Goal: Task Accomplishment & Management: Complete application form

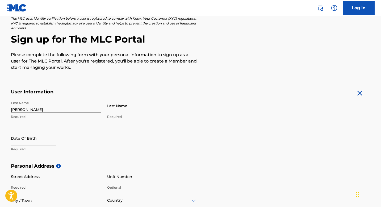
type input "[PERSON_NAME]"
click at [132, 104] on input "Last Name" at bounding box center [152, 105] width 90 height 15
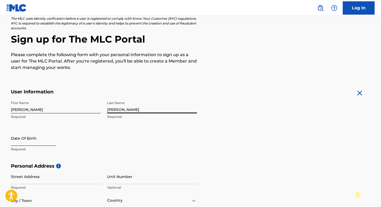
type input "[PERSON_NAME]"
select select "8"
select select "2025"
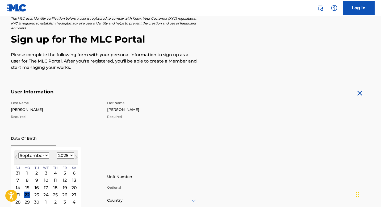
click at [20, 140] on input "text" at bounding box center [33, 138] width 45 height 15
type input "[DATE]"
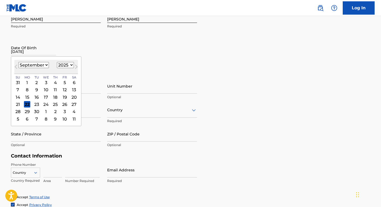
scroll to position [128, 0]
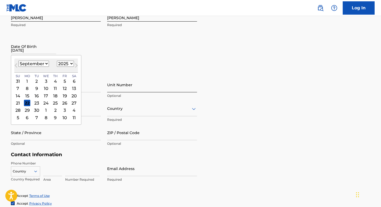
click at [157, 87] on input "Unit Number" at bounding box center [152, 84] width 90 height 15
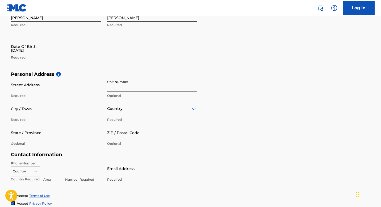
select select "8"
select select "2025"
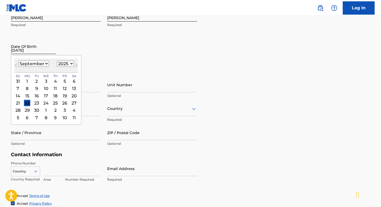
click at [30, 52] on input "[DATE]" at bounding box center [33, 46] width 45 height 15
click at [40, 64] on select "January February March April May June July August September October November De…" at bounding box center [33, 64] width 31 height 6
select select "9"
click at [18, 61] on select "January February March April May June July August September October November De…" at bounding box center [33, 64] width 31 height 6
click at [68, 62] on select "1899 1900 1901 1902 1903 1904 1905 1906 1907 1908 1909 1910 1911 1912 1913 1914…" at bounding box center [65, 64] width 17 height 6
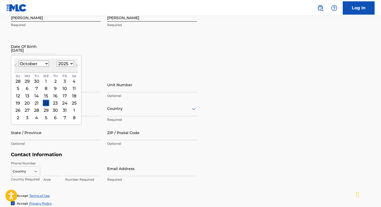
select select "1989"
click at [57, 61] on select "1899 1900 1901 1902 1903 1904 1905 1906 1907 1908 1909 1910 1911 1912 1913 1914…" at bounding box center [65, 64] width 17 height 6
click at [35, 87] on div "10" at bounding box center [36, 88] width 6 height 6
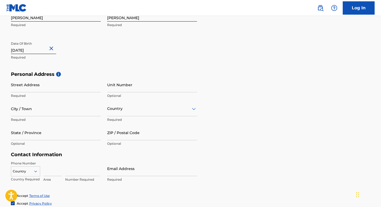
click at [35, 87] on input "Street Address" at bounding box center [56, 84] width 90 height 15
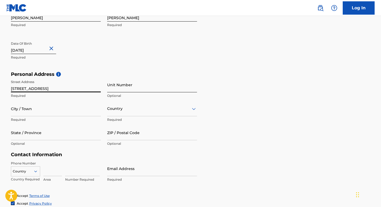
type input "[STREET_ADDRESS]"
click at [136, 89] on input "Unit Number" at bounding box center [152, 84] width 90 height 15
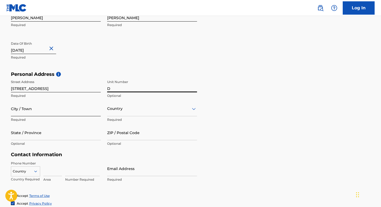
type input "D"
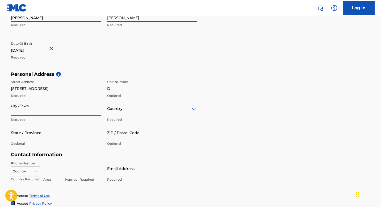
click at [74, 106] on input "City / Town" at bounding box center [56, 108] width 90 height 15
type input "Vista"
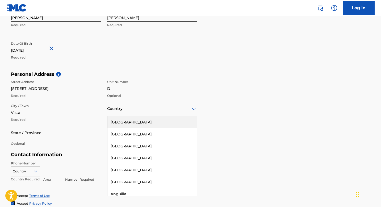
click at [116, 109] on div at bounding box center [152, 108] width 90 height 7
click at [120, 120] on div "[GEOGRAPHIC_DATA]" at bounding box center [151, 122] width 89 height 12
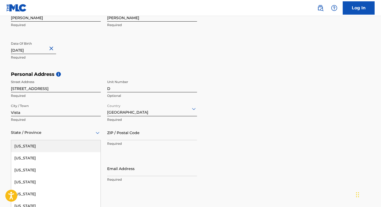
scroll to position [141, 0]
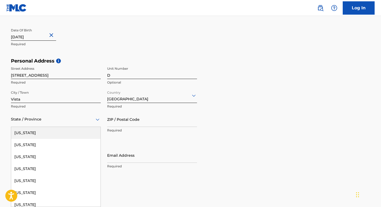
click at [73, 127] on div "[US_STATE], 1 of 57. 57 results available. Use Up and Down to choose options, p…" at bounding box center [56, 119] width 90 height 15
type input "C"
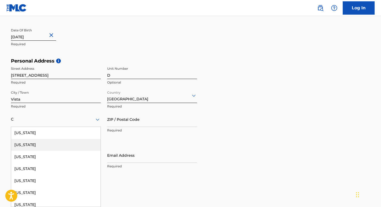
click at [50, 147] on div "[US_STATE]" at bounding box center [55, 145] width 89 height 12
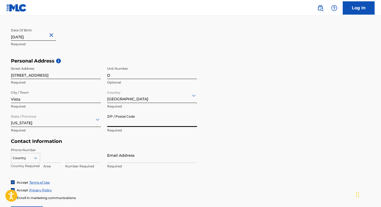
click at [129, 123] on input "ZIP / Postal Code" at bounding box center [152, 119] width 90 height 15
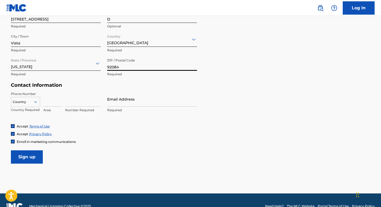
scroll to position [200, 0]
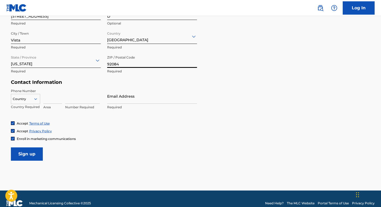
type input "92084"
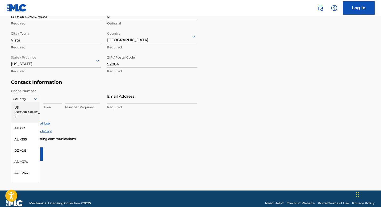
click at [38, 99] on div at bounding box center [37, 99] width 5 height 5
click at [32, 107] on div "US, [GEOGRAPHIC_DATA] +1" at bounding box center [25, 112] width 29 height 21
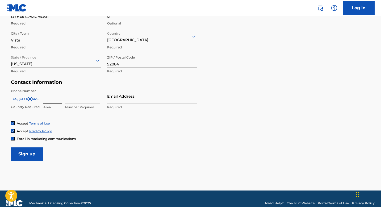
click at [49, 98] on input at bounding box center [52, 96] width 19 height 15
type input "760"
click at [77, 101] on input at bounding box center [82, 96] width 35 height 15
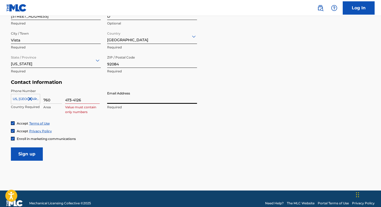
click at [114, 99] on input "Email Address" at bounding box center [152, 96] width 90 height 15
click at [74, 100] on input "473-4126" at bounding box center [82, 96] width 35 height 15
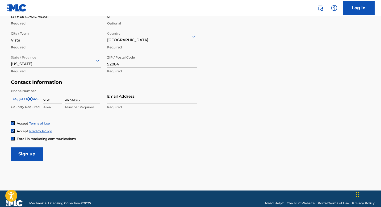
type input "4734126"
click at [105, 100] on div "Phone Number [GEOGRAPHIC_DATA], [GEOGRAPHIC_DATA] +1 Country Required 760 Area …" at bounding box center [104, 105] width 186 height 32
click at [124, 100] on input "Email Address" at bounding box center [152, 96] width 90 height 15
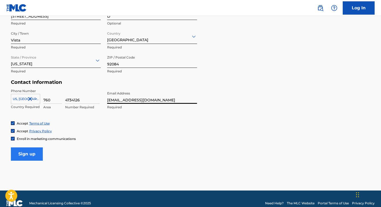
type input "[EMAIL_ADDRESS][DOMAIN_NAME]"
click at [32, 152] on input "Sign up" at bounding box center [27, 153] width 32 height 13
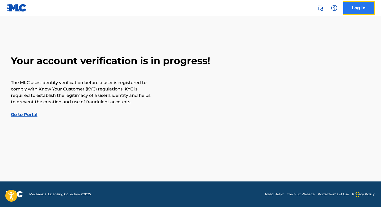
click at [359, 7] on link "Log In" at bounding box center [359, 7] width 32 height 13
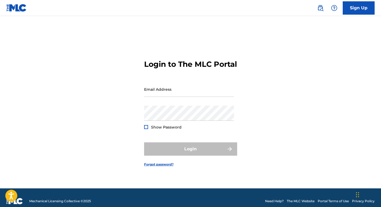
click at [183, 101] on div "Email Address" at bounding box center [189, 94] width 90 height 24
click at [183, 97] on input "Email Address" at bounding box center [189, 89] width 90 height 15
type input "[EMAIL_ADDRESS][DOMAIN_NAME]"
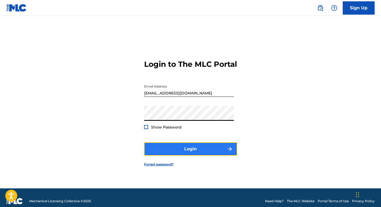
click at [185, 152] on button "Login" at bounding box center [190, 148] width 93 height 13
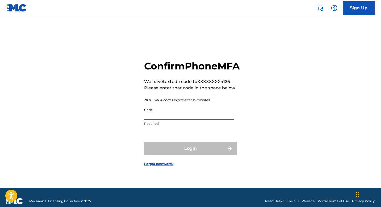
click at [176, 120] on input "Code" at bounding box center [189, 112] width 90 height 15
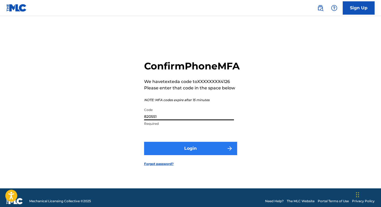
type input "820551"
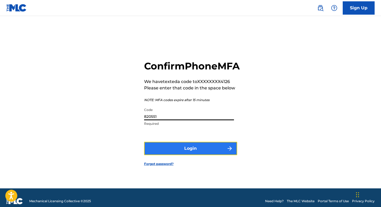
click at [193, 155] on button "Login" at bounding box center [190, 148] width 93 height 13
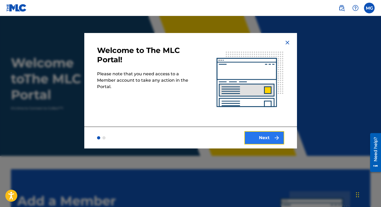
click at [265, 140] on button "Next" at bounding box center [264, 137] width 40 height 13
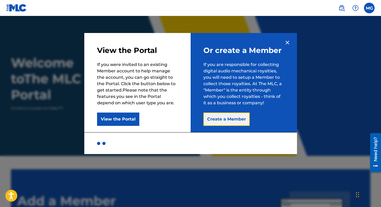
click at [242, 121] on button "Create a Member" at bounding box center [226, 118] width 46 height 13
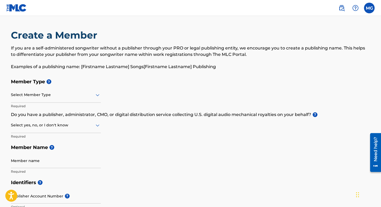
click at [92, 94] on div at bounding box center [56, 94] width 90 height 7
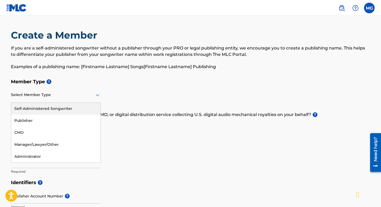
click at [78, 106] on div "Self-Administered Songwriter" at bounding box center [55, 109] width 89 height 12
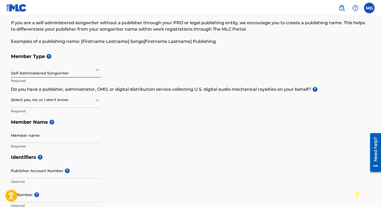
scroll to position [27, 0]
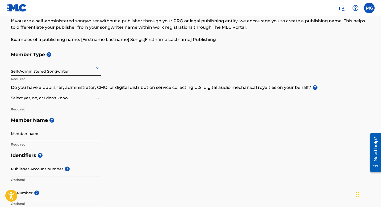
click at [98, 99] on icon at bounding box center [98, 98] width 4 height 2
click at [88, 106] on div "Yes" at bounding box center [55, 112] width 89 height 12
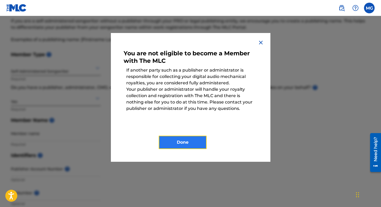
click at [199, 144] on button "Done" at bounding box center [183, 142] width 48 height 13
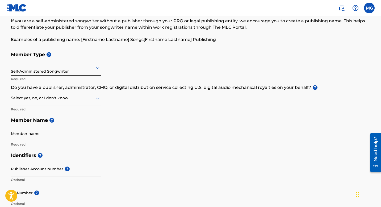
click at [70, 136] on input "Member name" at bounding box center [56, 133] width 90 height 15
type input "[PERSON_NAME]"
click at [137, 118] on h5 "Member Name ?" at bounding box center [190, 120] width 359 height 11
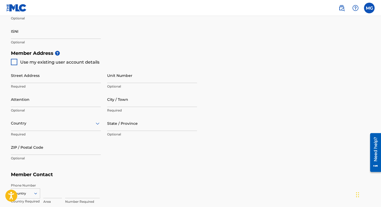
scroll to position [213, 0]
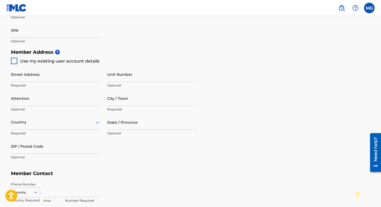
click at [17, 60] on div at bounding box center [14, 61] width 6 height 6
type input "[STREET_ADDRESS]"
type input "Vista"
type input "92084"
type input "760"
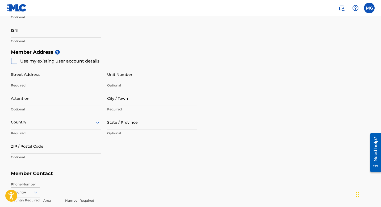
type input "4734126"
type input "[EMAIL_ADDRESS][DOMAIN_NAME]"
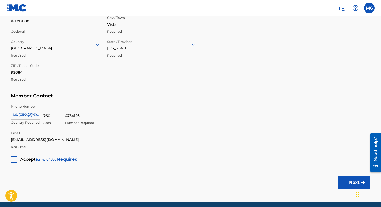
scroll to position [302, 0]
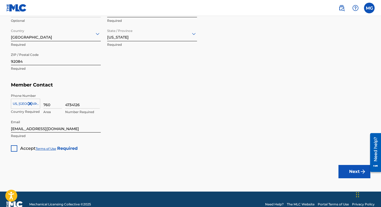
click at [14, 149] on div at bounding box center [14, 148] width 6 height 6
click at [341, 174] on button "Next" at bounding box center [354, 171] width 32 height 13
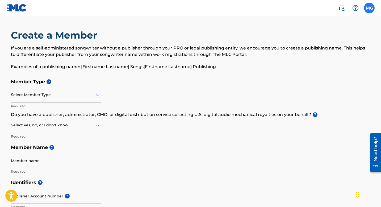
click at [366, 7] on label at bounding box center [369, 8] width 11 height 11
click at [369, 8] on input "MG [PERSON_NAME] [EMAIL_ADDRESS][DOMAIN_NAME] Notification Preferences Profile …" at bounding box center [369, 8] width 0 height 0
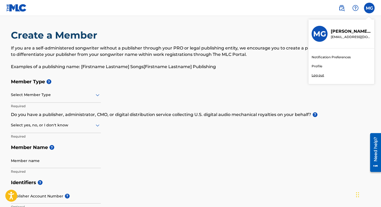
click at [324, 34] on h3 "MG" at bounding box center [319, 33] width 13 height 9
click at [369, 8] on input "MG [PERSON_NAME] [EMAIL_ADDRESS][DOMAIN_NAME] Notification Preferences Profile …" at bounding box center [369, 8] width 0 height 0
click at [316, 66] on link "Profile" at bounding box center [317, 66] width 11 height 5
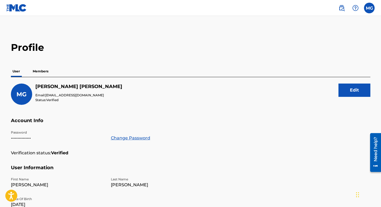
click at [40, 72] on p "Members" at bounding box center [40, 71] width 19 height 11
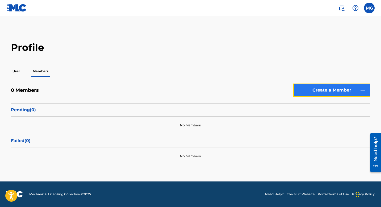
click at [354, 90] on link "Create a Member" at bounding box center [331, 89] width 77 height 13
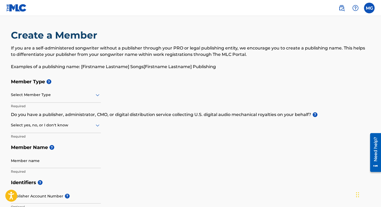
click at [102, 94] on div "Member Type ? Select Member Type Required Do you have a publisher, administrato…" at bounding box center [190, 126] width 359 height 101
click at [97, 96] on icon at bounding box center [98, 95] width 4 height 2
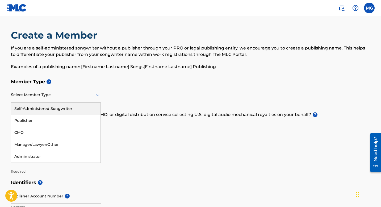
click at [73, 107] on div "Self-Administered Songwriter" at bounding box center [55, 109] width 89 height 12
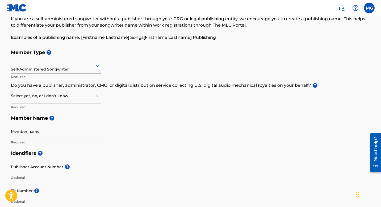
scroll to position [37, 0]
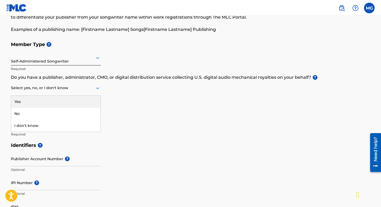
click at [95, 91] on icon at bounding box center [97, 88] width 6 height 6
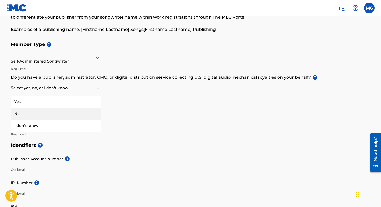
click at [75, 110] on div "No" at bounding box center [55, 114] width 89 height 12
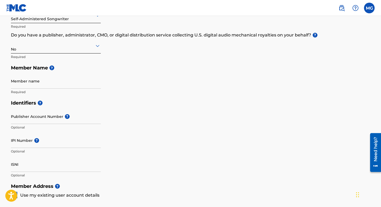
scroll to position [84, 0]
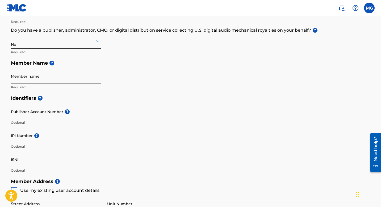
click at [58, 82] on input "Member name" at bounding box center [56, 76] width 90 height 15
type input "[PERSON_NAME]"
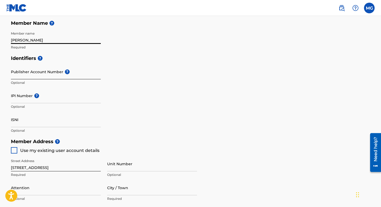
scroll to position [126, 0]
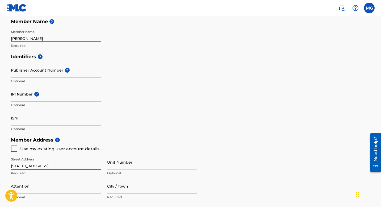
click at [14, 146] on div at bounding box center [14, 148] width 6 height 6
type input "[STREET_ADDRESS]"
type input "Vista"
type input "92084"
type input "760"
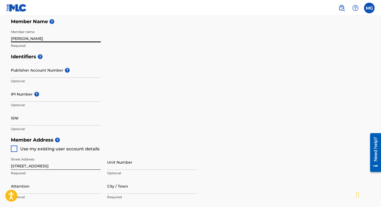
type input "4734126"
type input "[EMAIL_ADDRESS][DOMAIN_NAME]"
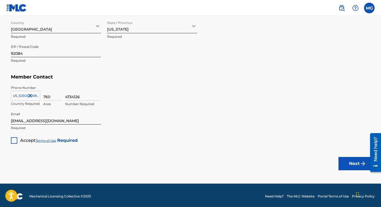
scroll to position [311, 0]
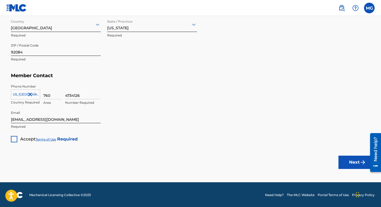
click at [12, 140] on div at bounding box center [14, 139] width 6 height 6
click at [348, 161] on button "Next" at bounding box center [354, 162] width 32 height 13
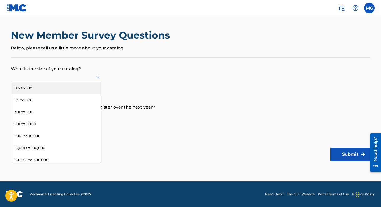
click at [98, 77] on icon at bounding box center [98, 77] width 4 height 2
click at [85, 85] on div "Up to 100" at bounding box center [55, 88] width 89 height 12
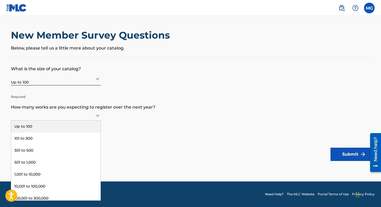
click at [97, 113] on icon at bounding box center [97, 115] width 6 height 6
click at [89, 124] on div "Up to 100" at bounding box center [55, 126] width 89 height 12
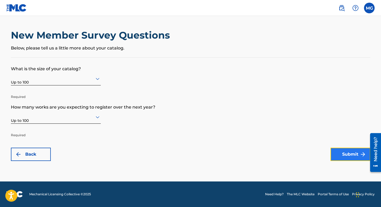
click at [354, 155] on button "Submit" at bounding box center [350, 154] width 40 height 13
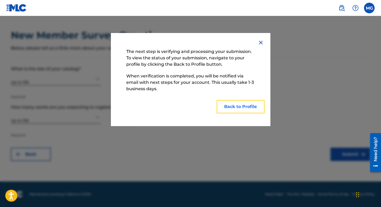
click at [244, 106] on button "Back to Profile" at bounding box center [241, 106] width 48 height 13
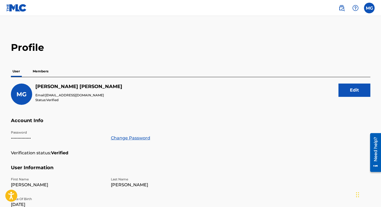
click at [45, 69] on p "Members" at bounding box center [40, 71] width 19 height 11
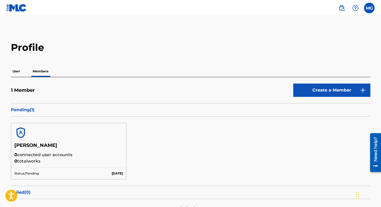
click at [18, 71] on p "User" at bounding box center [16, 71] width 11 height 11
